Goal: Find specific page/section

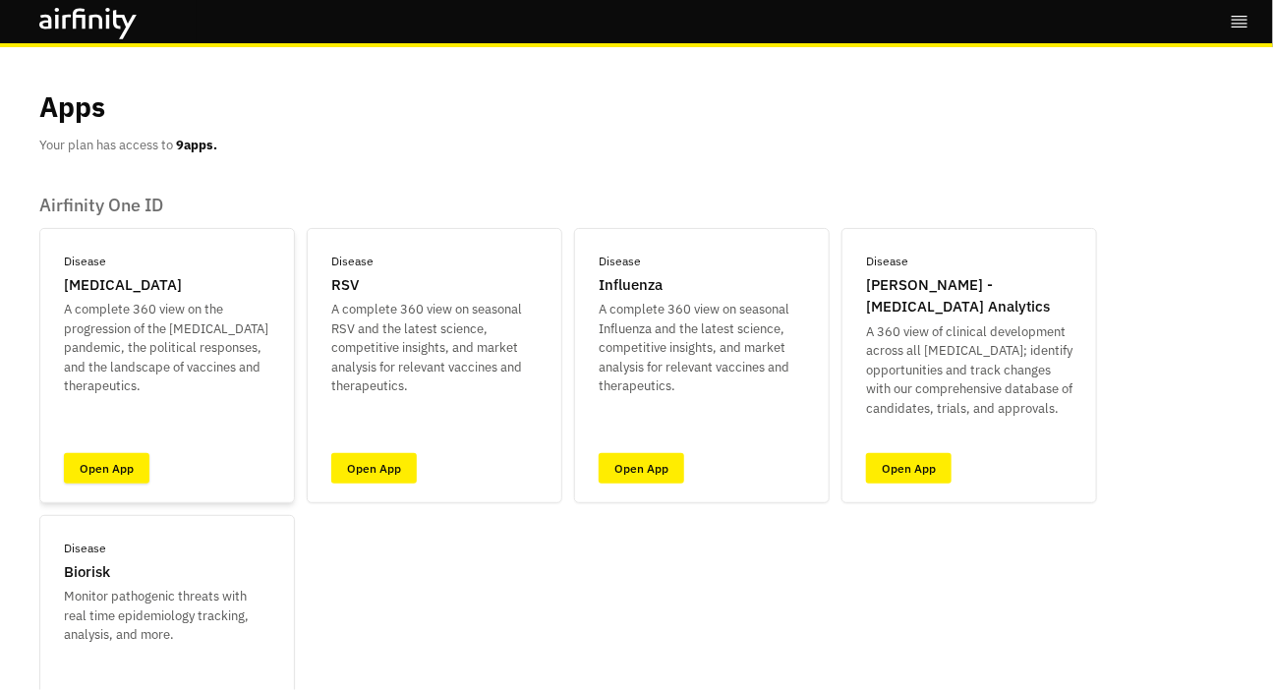
click at [140, 472] on link "Open App" at bounding box center [107, 468] width 86 height 30
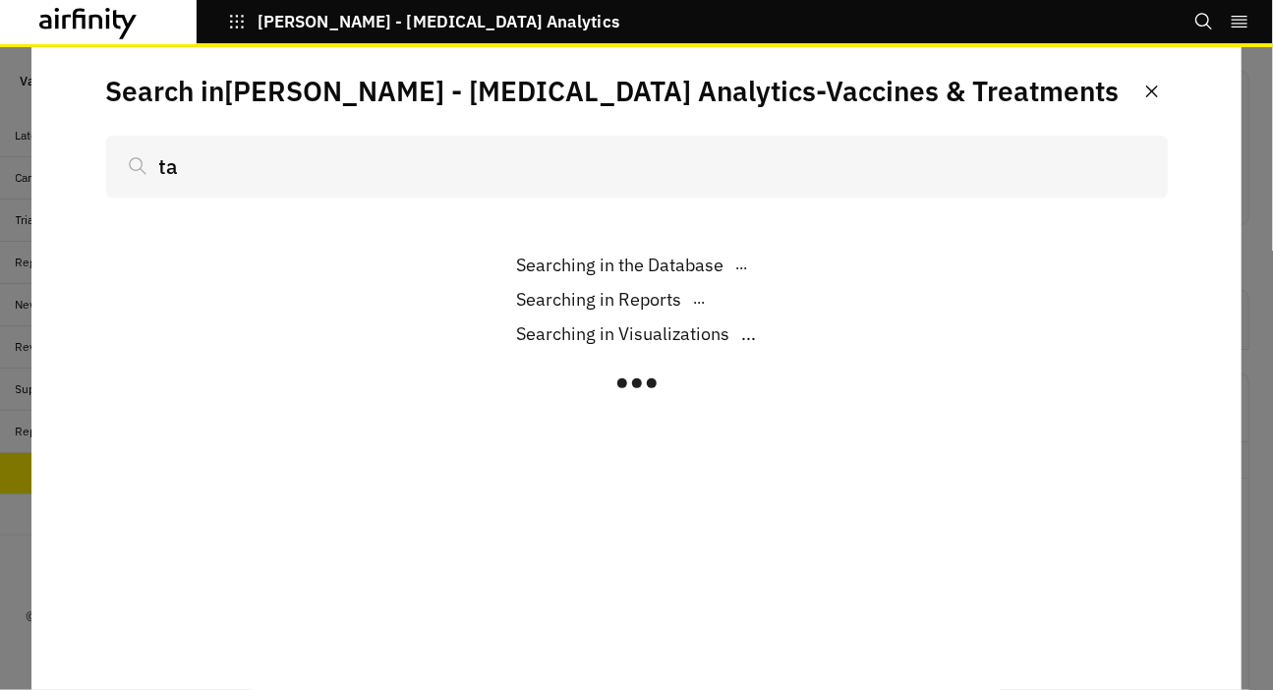
scroll to position [1626, 0]
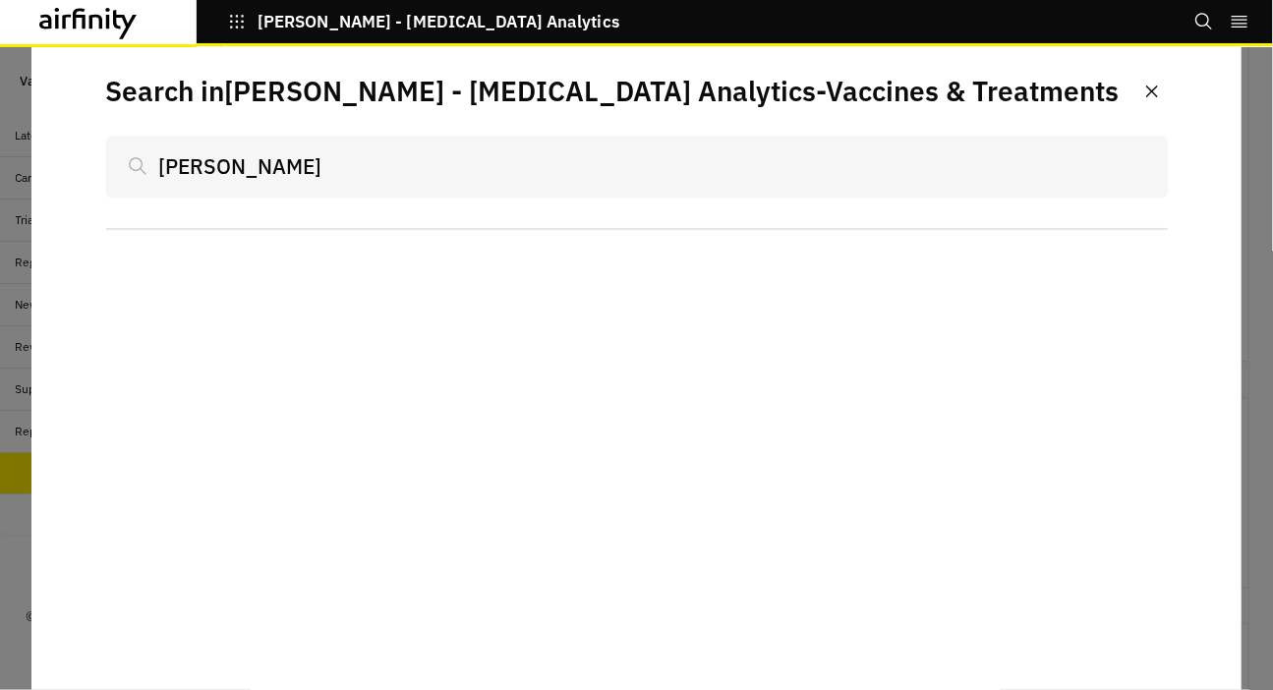
type input "tarr"
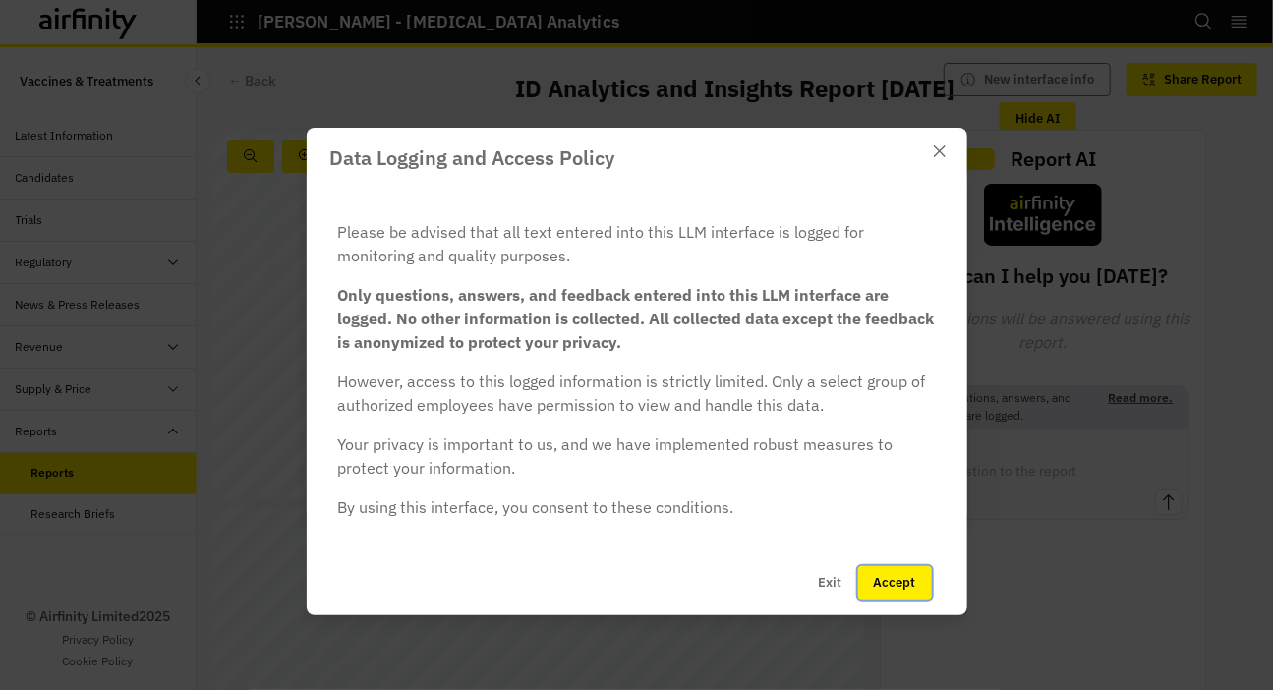
click at [906, 584] on button "Accept" at bounding box center [895, 582] width 74 height 33
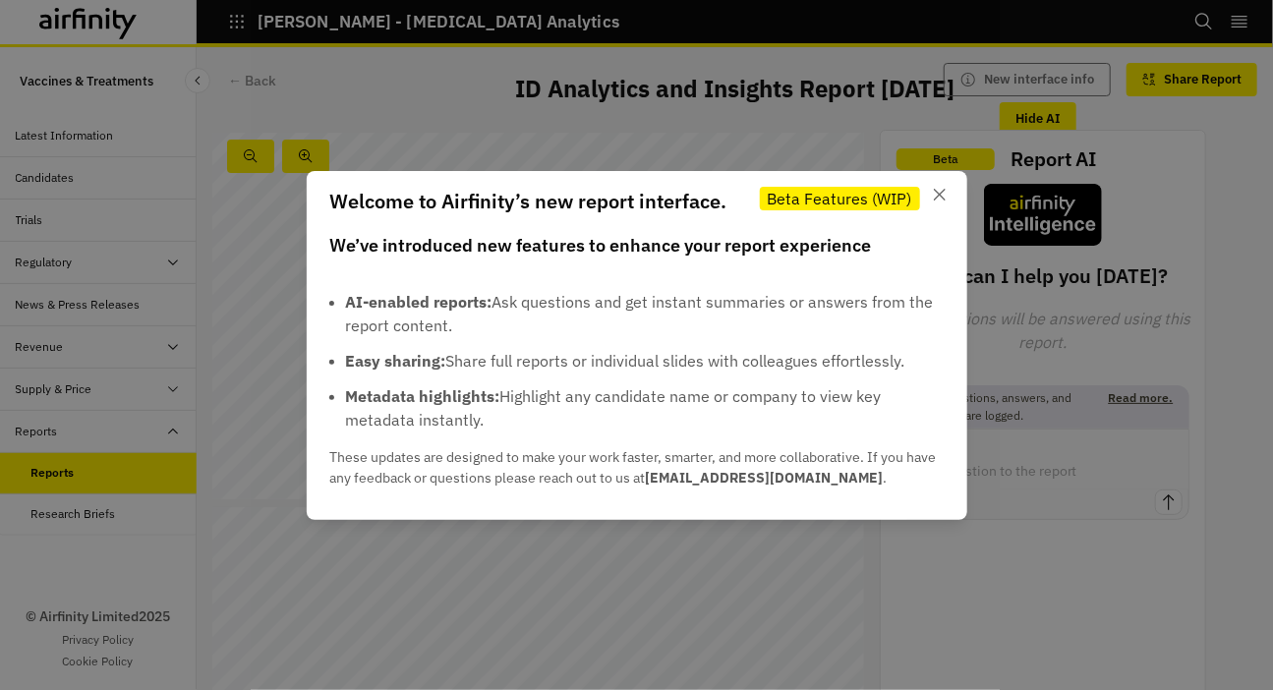
drag, startPoint x: 1187, startPoint y: 545, endPoint x: 1151, endPoint y: 536, distance: 36.5
click at [1188, 543] on div "Welcome to Airfinity’s new report interface. Beta Features (WIP) We’ve introduc…" at bounding box center [636, 345] width 1273 height 690
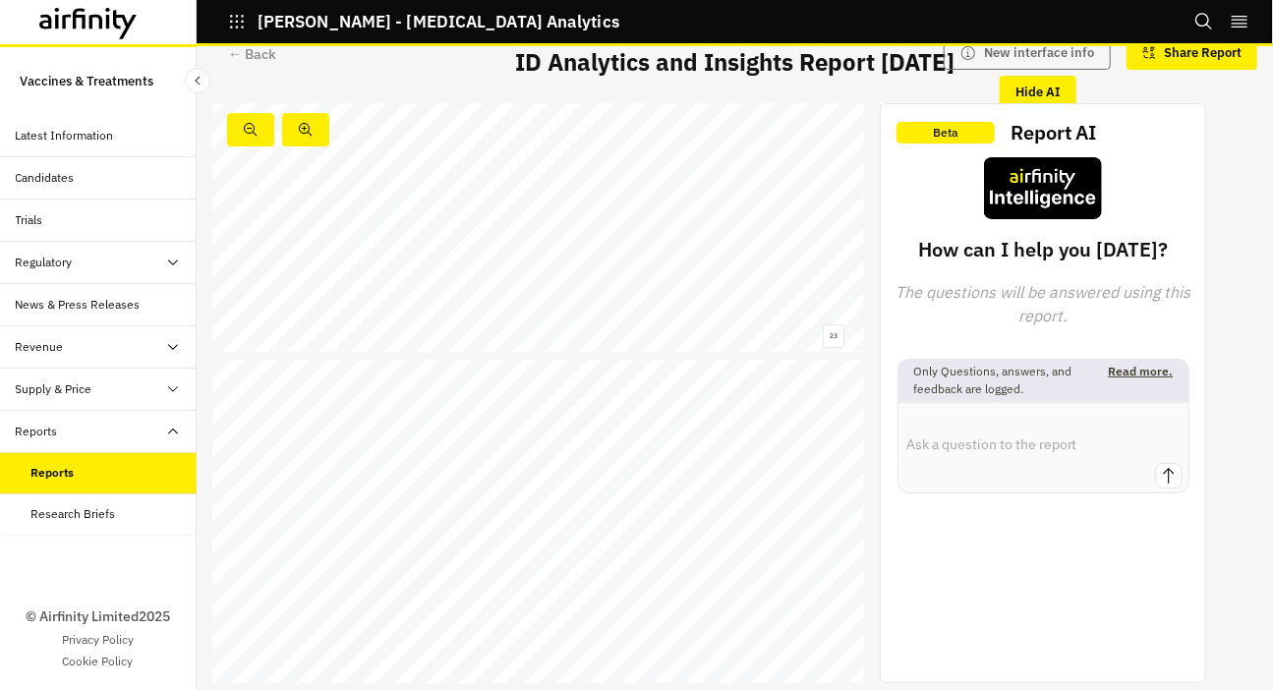
scroll to position [8366, 0]
